Goal: Task Accomplishment & Management: Use online tool/utility

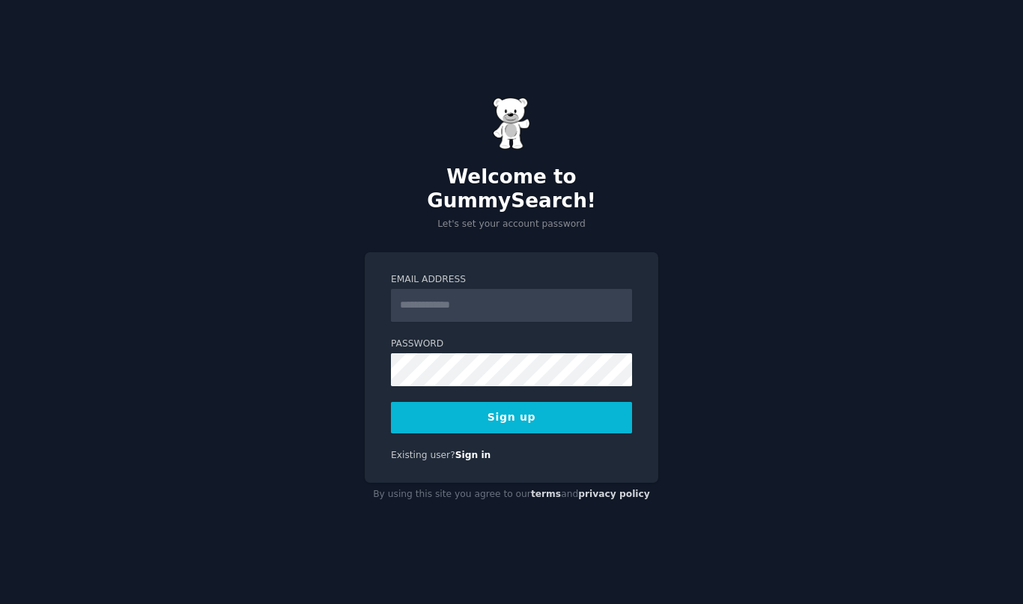
click at [0, 603] on com-1password-button at bounding box center [0, 604] width 0 height 0
type input "**********"
click at [535, 410] on button "Sign up" at bounding box center [511, 417] width 241 height 31
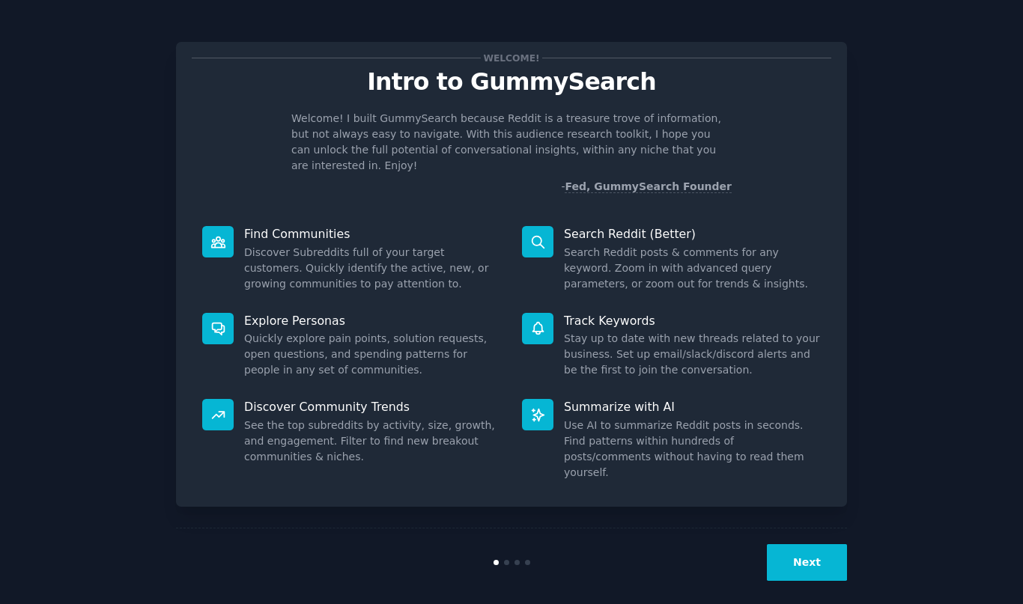
click at [806, 544] on button "Next" at bounding box center [807, 562] width 80 height 37
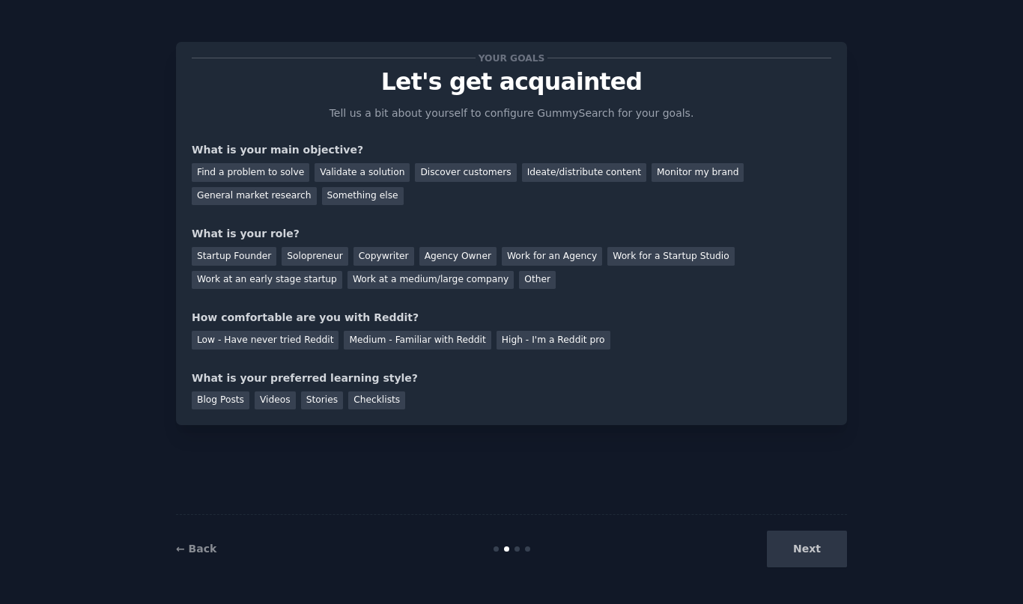
click at [808, 549] on div "Next" at bounding box center [735, 549] width 224 height 37
click at [350, 166] on div "Validate a solution" at bounding box center [361, 172] width 95 height 19
click at [275, 167] on div "Find a problem to solve" at bounding box center [251, 172] width 118 height 19
click at [323, 172] on div "Validate a solution" at bounding box center [361, 172] width 95 height 19
click at [240, 257] on div "Startup Founder" at bounding box center [234, 256] width 85 height 19
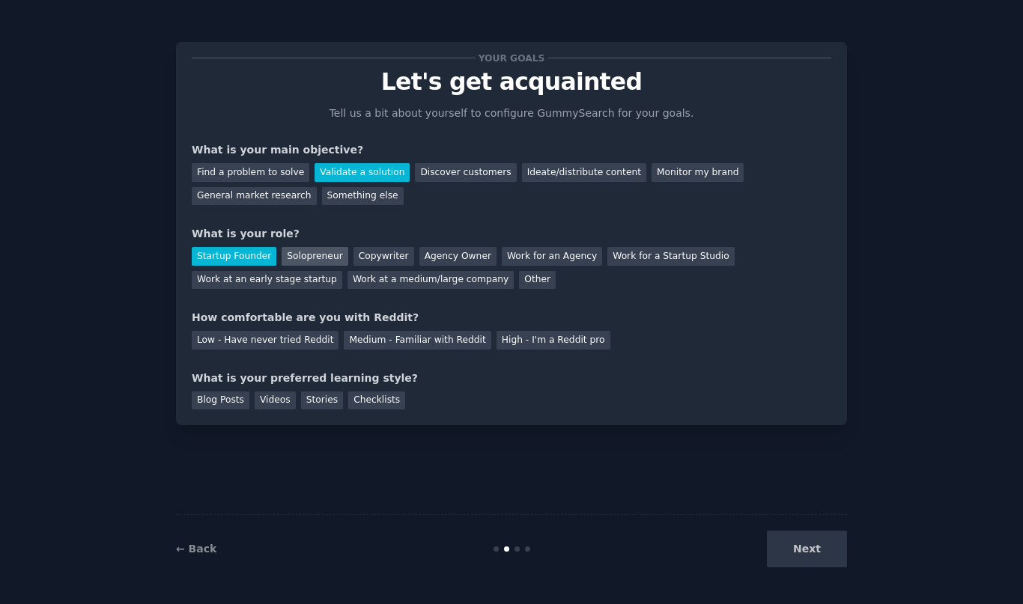
click at [302, 258] on div "Solopreneur" at bounding box center [315, 256] width 66 height 19
click at [370, 344] on div "Medium - Familiar with Reddit" at bounding box center [417, 340] width 147 height 19
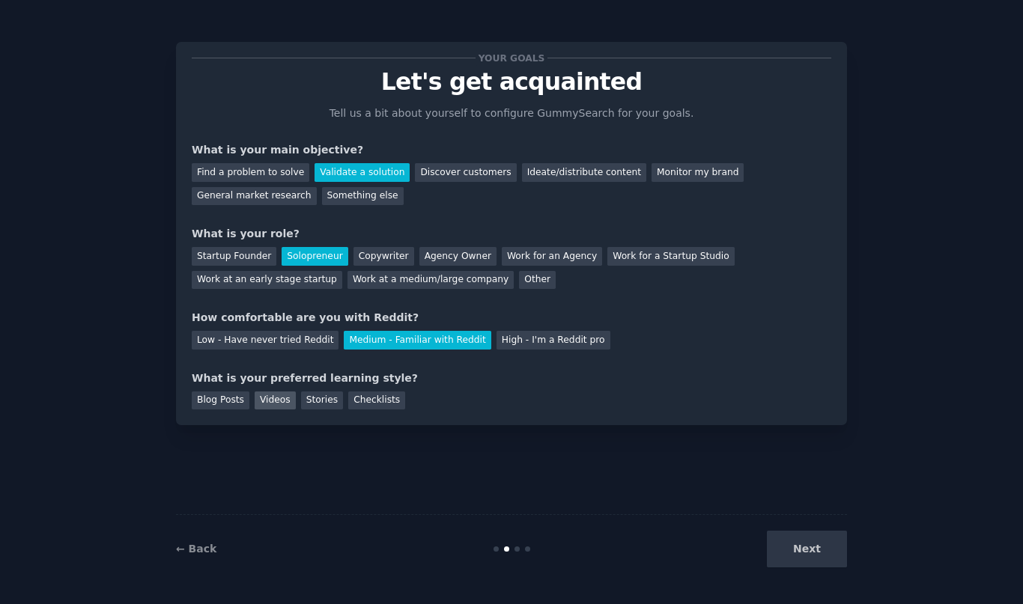
click at [273, 402] on div "Videos" at bounding box center [275, 401] width 41 height 19
click at [796, 555] on button "Next" at bounding box center [807, 549] width 80 height 37
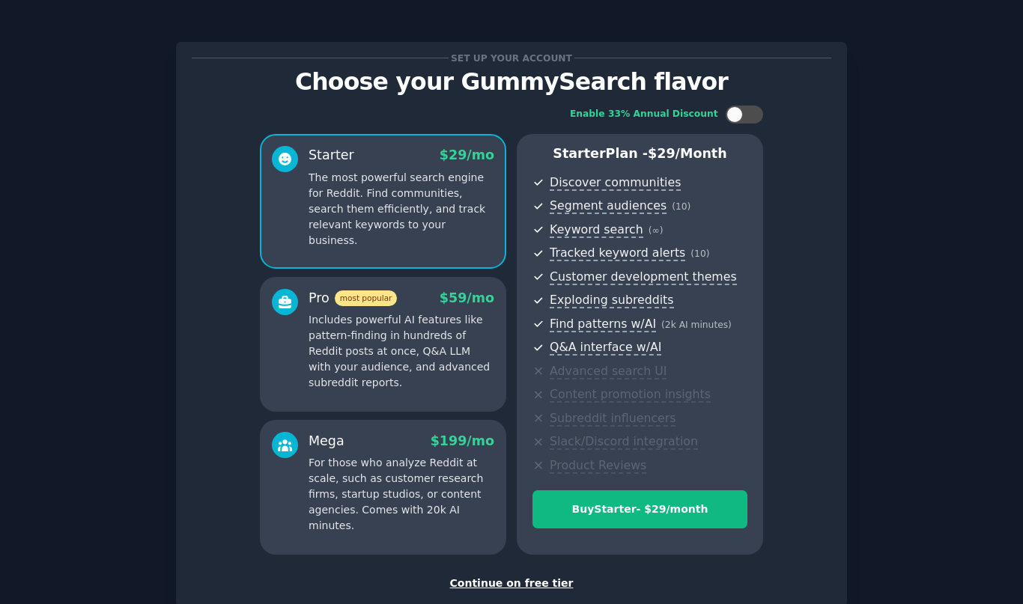
click at [517, 582] on div "Continue on free tier" at bounding box center [511, 584] width 639 height 16
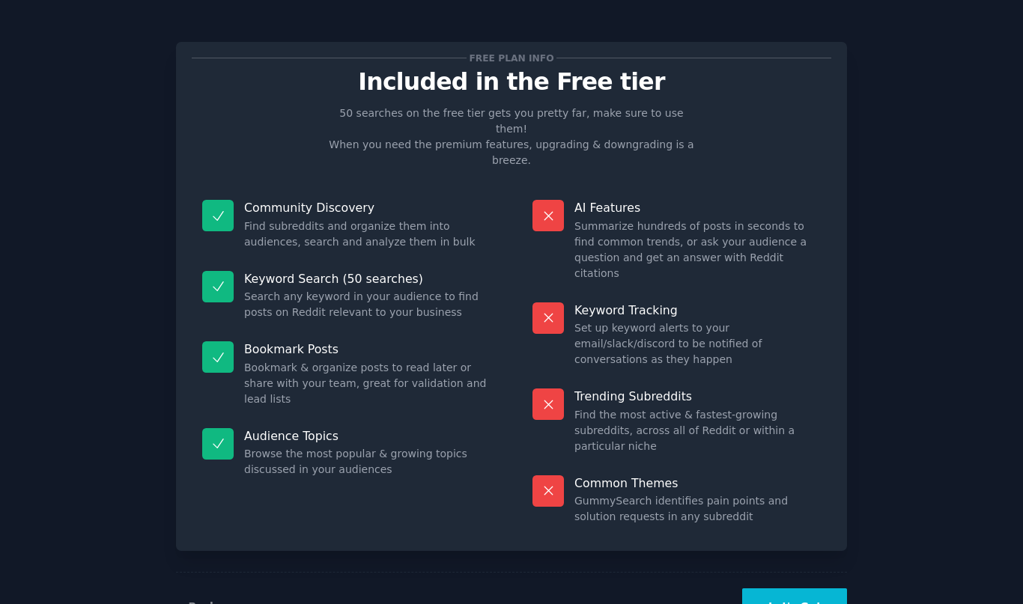
click at [799, 589] on button "Let's Go!" at bounding box center [794, 607] width 105 height 37
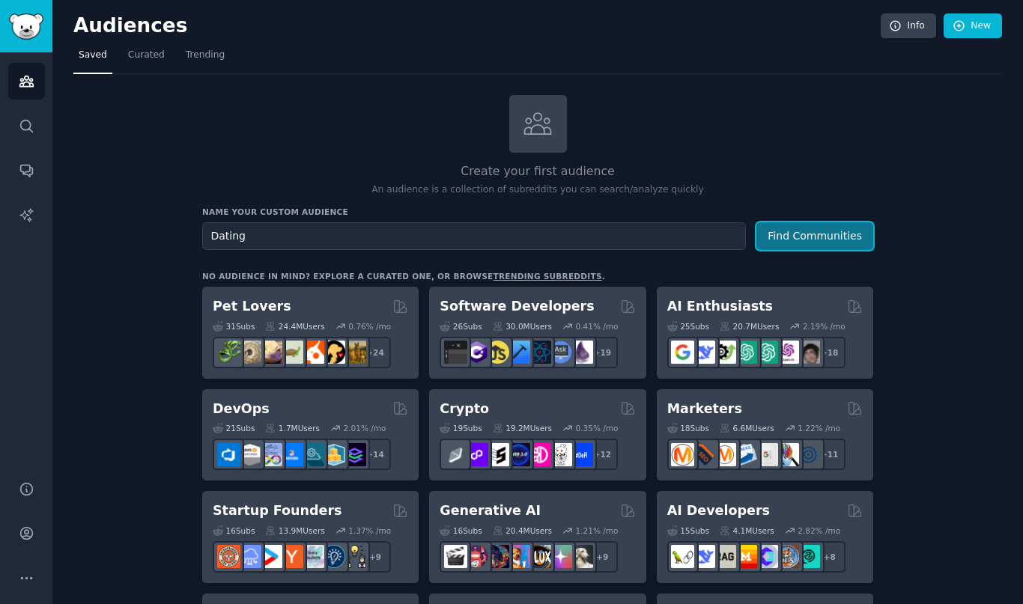
click at [849, 236] on button "Find Communities" at bounding box center [814, 236] width 117 height 28
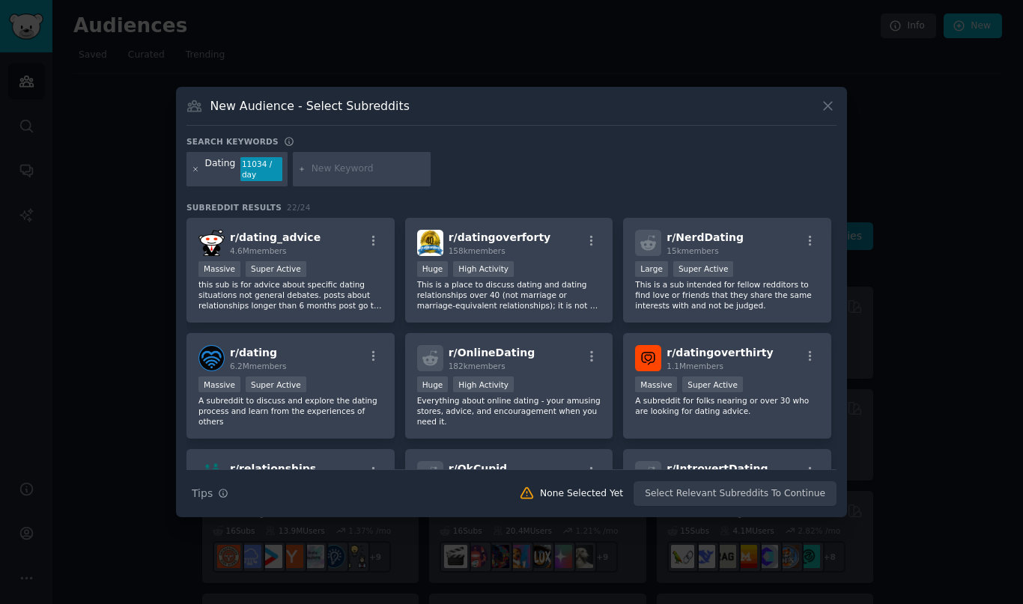
click at [195, 170] on icon at bounding box center [196, 169] width 4 height 4
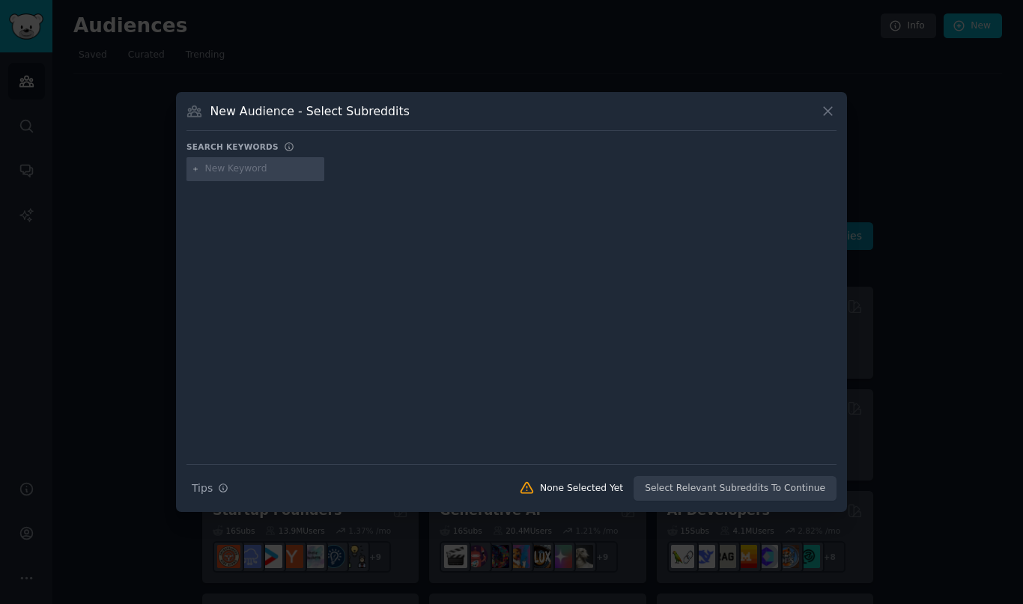
click at [237, 170] on input "text" at bounding box center [262, 168] width 114 height 13
click at [282, 171] on input "text" at bounding box center [262, 168] width 114 height 13
click at [827, 108] on icon at bounding box center [828, 111] width 16 height 16
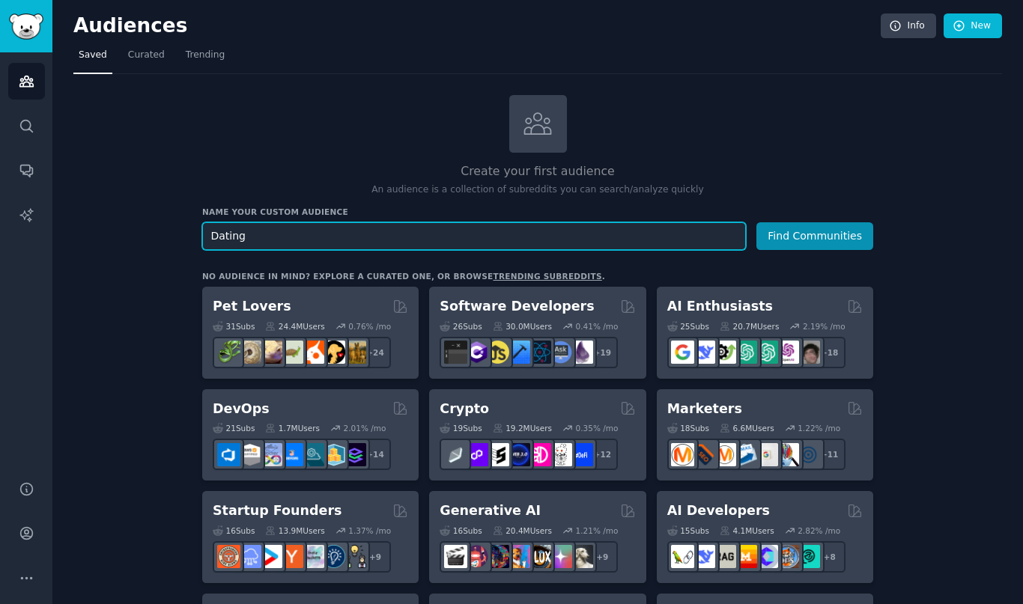
click at [533, 234] on input "Dating" at bounding box center [474, 236] width 544 height 28
drag, startPoint x: 240, startPoint y: 236, endPoint x: 181, endPoint y: 234, distance: 58.4
type input "serendipity"
click at [756, 222] on button "Find Communities" at bounding box center [814, 236] width 117 height 28
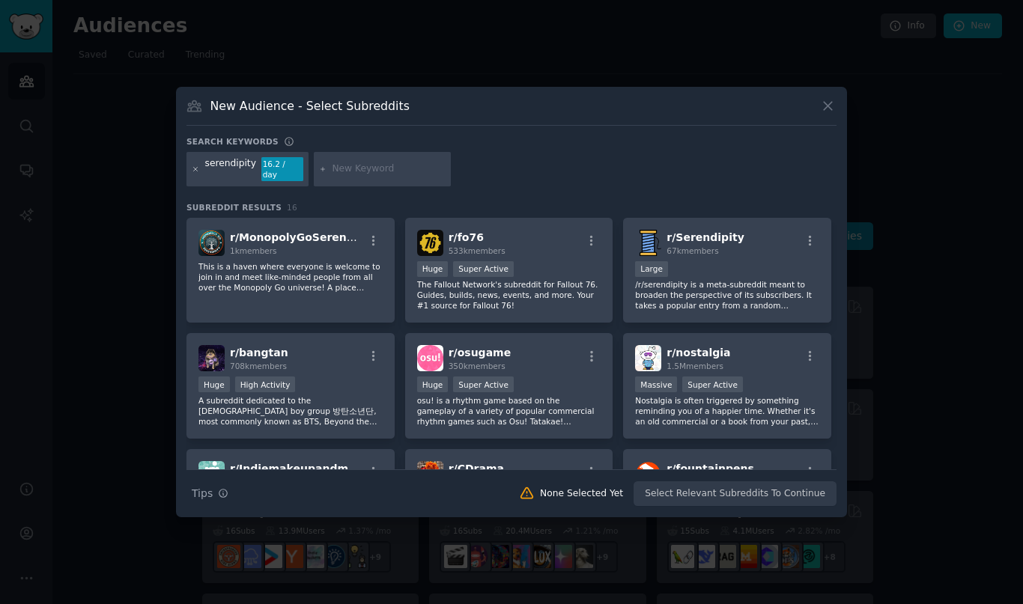
click at [196, 171] on icon at bounding box center [196, 169] width 8 height 8
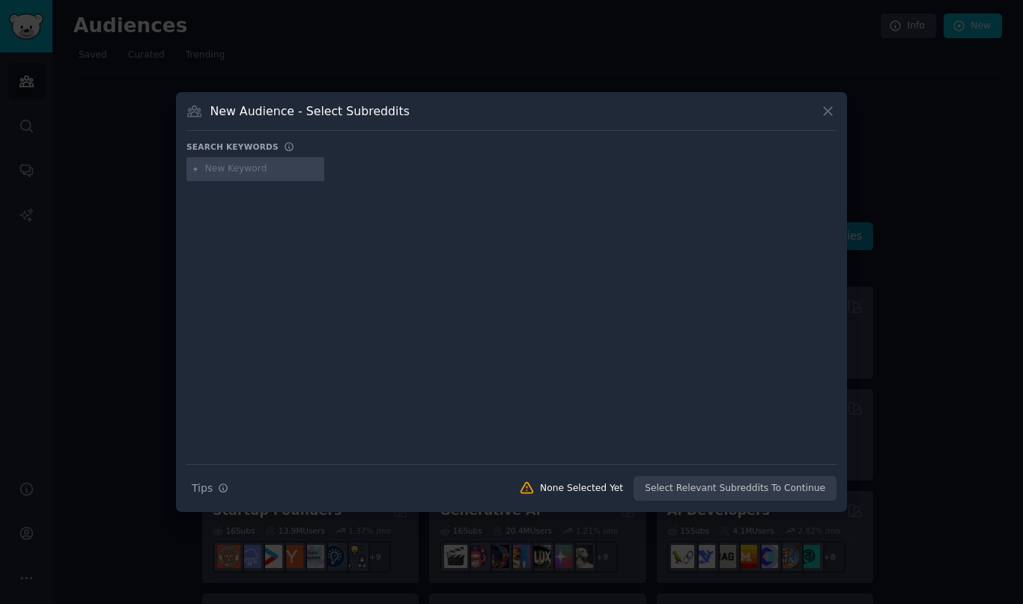
click at [228, 171] on input "text" at bounding box center [262, 168] width 114 height 13
type input "dating in person"
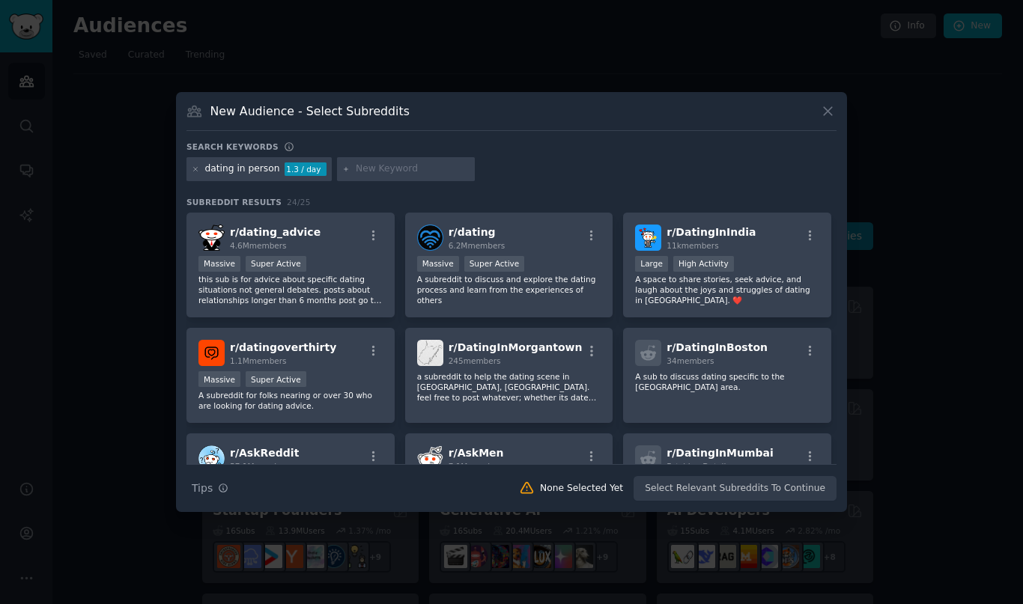
type input "\"
